Goal: Navigation & Orientation: Find specific page/section

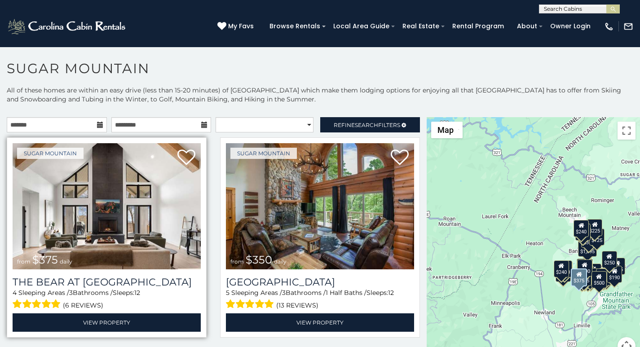
scroll to position [56, 0]
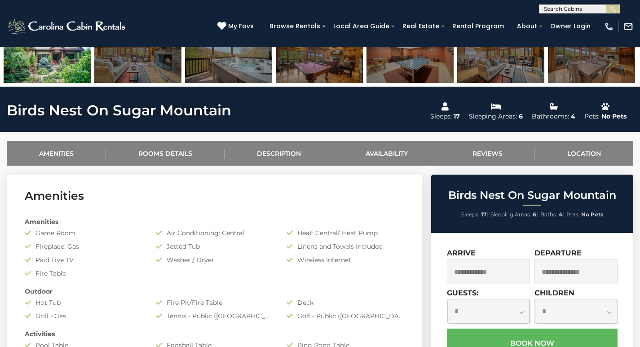
scroll to position [206, 0]
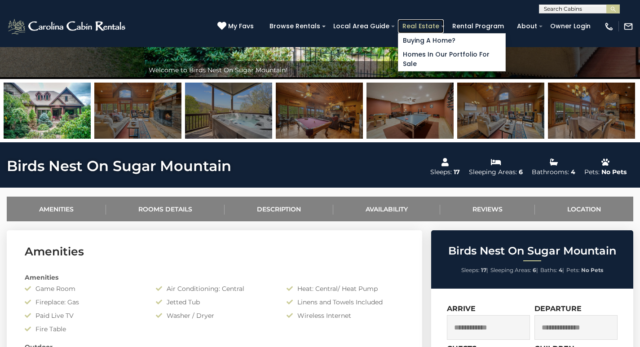
click at [437, 23] on link "Real Estate" at bounding box center [421, 26] width 46 height 14
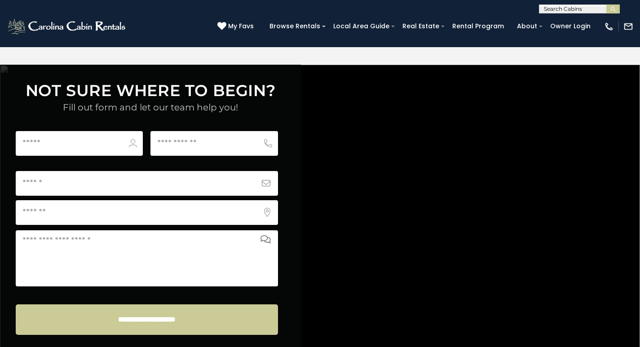
scroll to position [3391, 0]
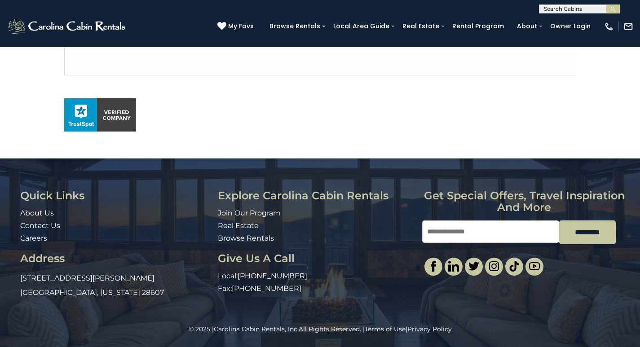
scroll to position [601, 0]
click at [176, 345] on div "© 2025 | Carolina Cabin Rentals, Inc. All Rights Reserved. | Terms of Use | Pri…" at bounding box center [320, 336] width 640 height 22
click at [68, 345] on div "© 2025 | Carolina Cabin Rentals, Inc. All Rights Reserved. | Terms of Use | Pri…" at bounding box center [320, 336] width 640 height 22
click at [42, 345] on div "© 2025 | Carolina Cabin Rentals, Inc. All Rights Reserved. | Terms of Use | Pri…" at bounding box center [320, 336] width 640 height 22
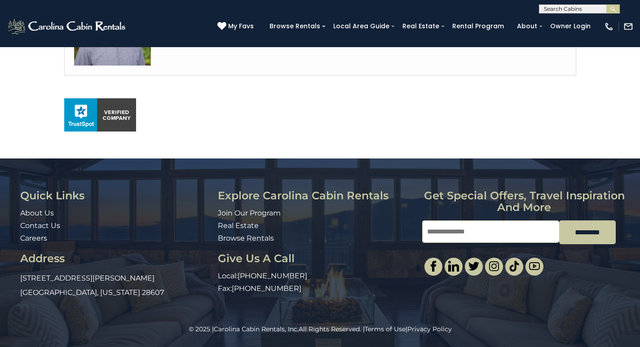
click at [42, 345] on div "© 2025 | Carolina Cabin Rentals, Inc. All Rights Reserved. | Terms of Use | Pri…" at bounding box center [320, 336] width 640 height 22
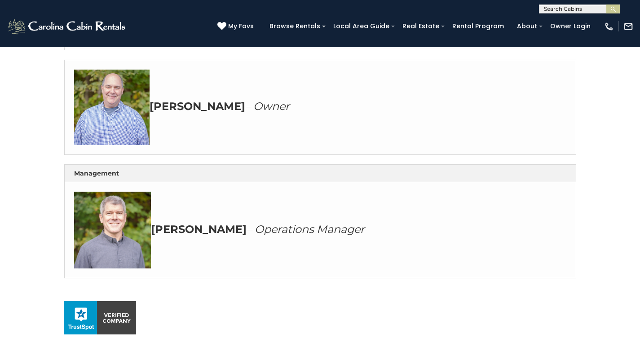
scroll to position [283, 0]
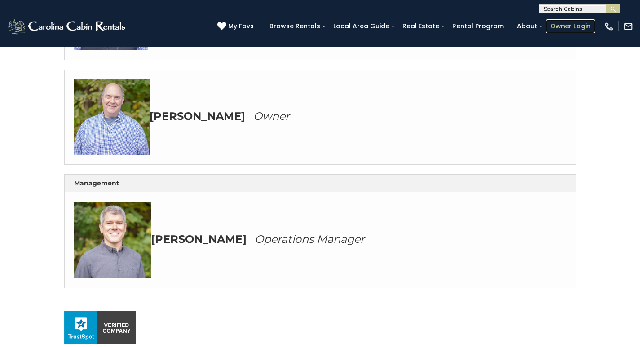
click at [561, 22] on link "Owner Login" at bounding box center [569, 26] width 49 height 14
